Goal: Transaction & Acquisition: Purchase product/service

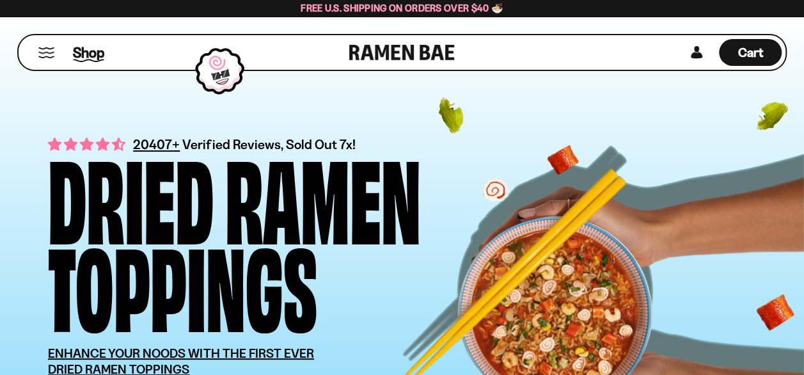
drag, startPoint x: 70, startPoint y: 56, endPoint x: 81, endPoint y: 52, distance: 11.2
click at [81, 52] on div "Shop" at bounding box center [185, 52] width 327 height 35
click at [81, 52] on span "Shop" at bounding box center [88, 52] width 31 height 19
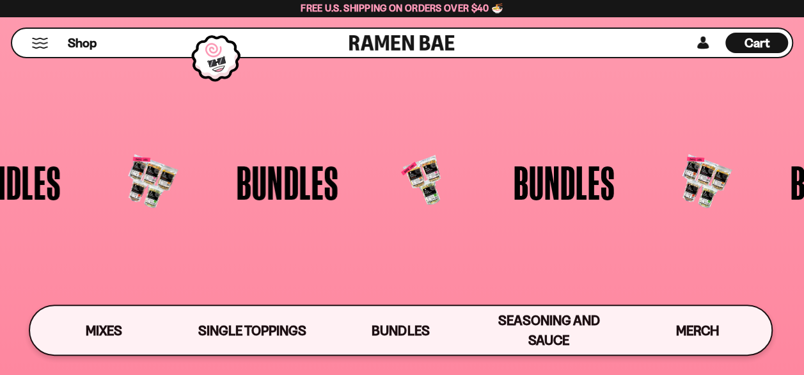
scroll to position [2181, 0]
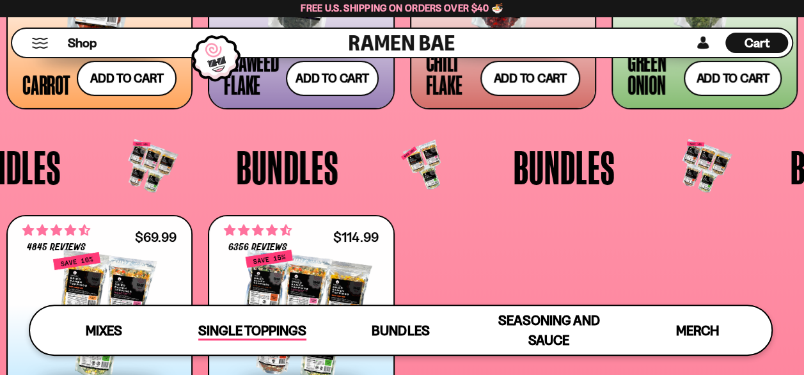
click at [292, 327] on span "Single Toppings" at bounding box center [252, 331] width 108 height 18
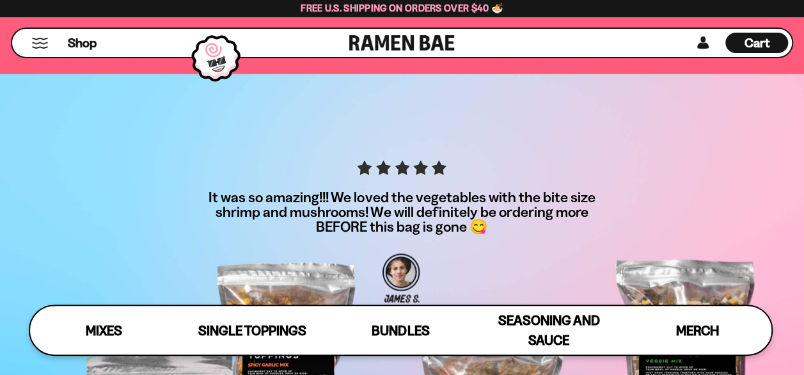
scroll to position [3346, 0]
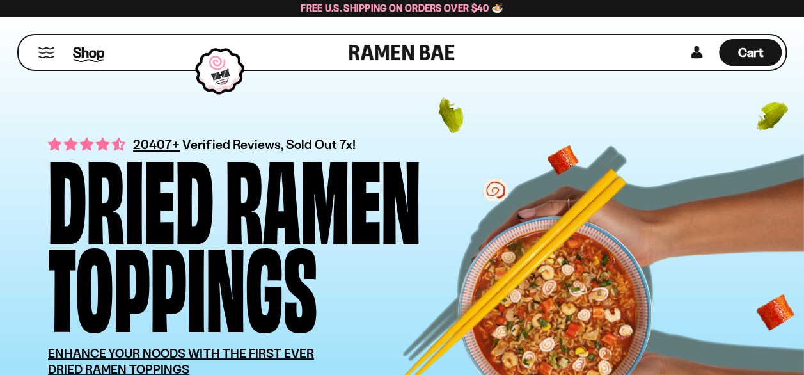
click at [89, 60] on span "Shop" at bounding box center [88, 52] width 31 height 19
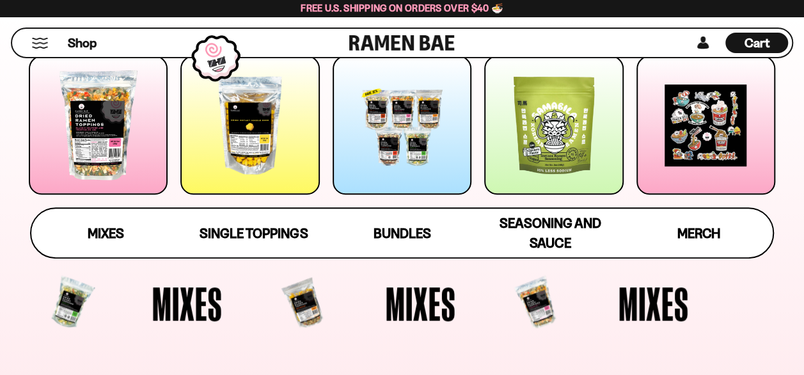
scroll to position [205, 0]
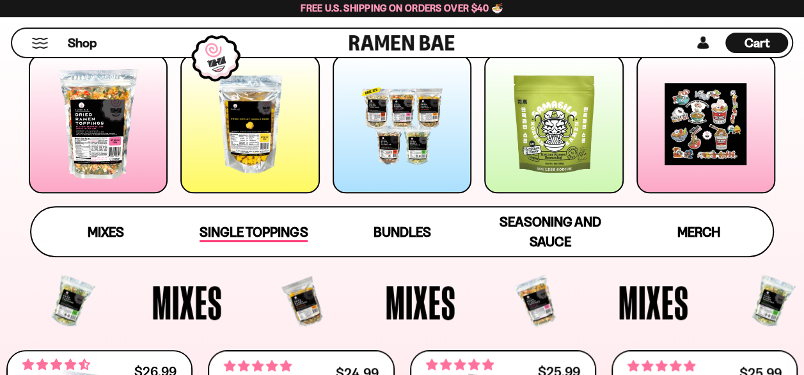
click at [251, 224] on span "Single Toppings" at bounding box center [254, 233] width 108 height 18
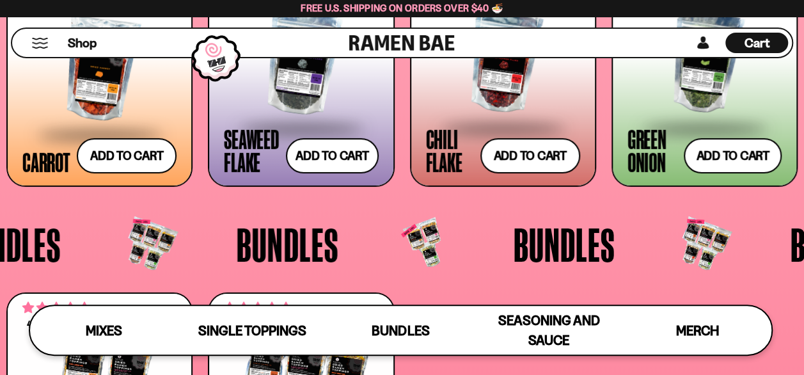
scroll to position [2006, 0]
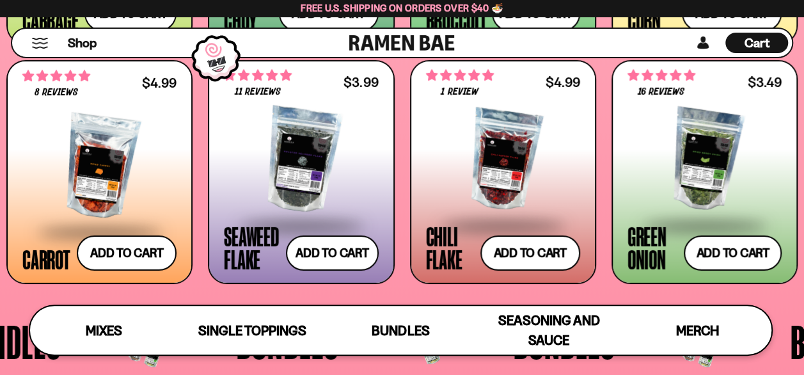
click at [143, 179] on div at bounding box center [99, 166] width 154 height 128
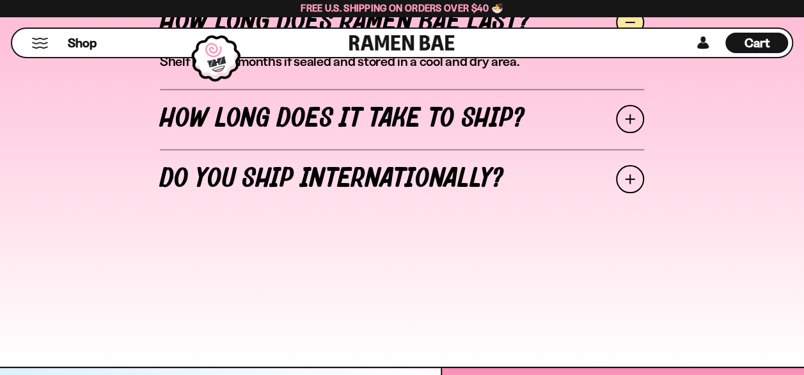
scroll to position [5224, 0]
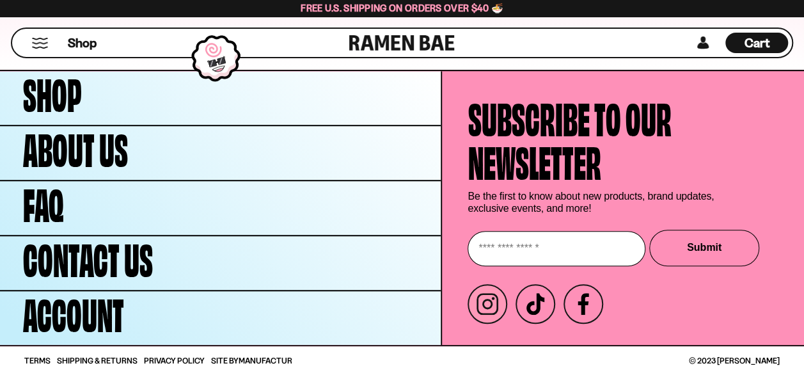
click at [492, 311] on icon at bounding box center [488, 304] width 22 height 22
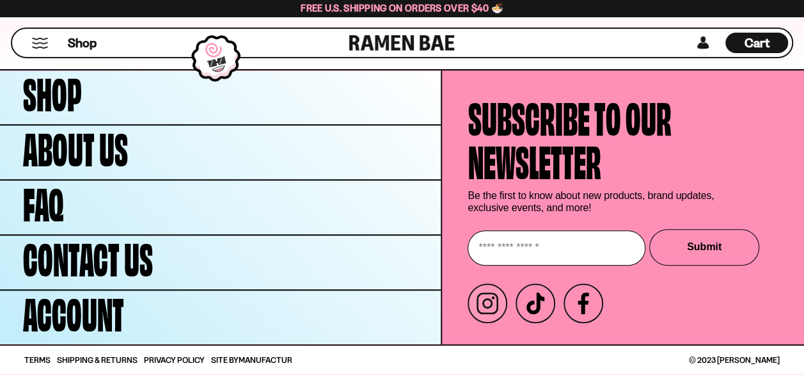
scroll to position [5225, 0]
